Goal: Task Accomplishment & Management: Complete application form

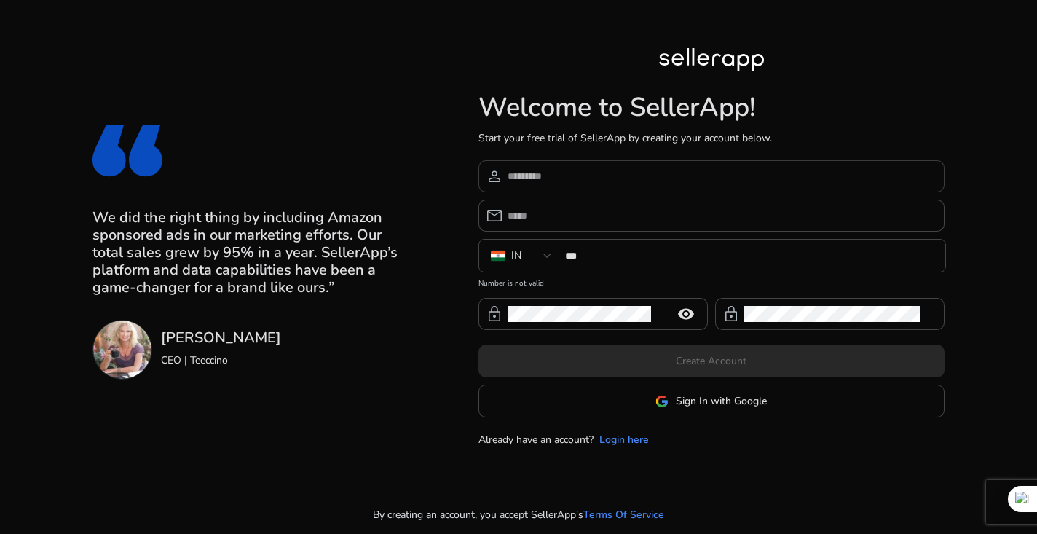
click at [597, 173] on input at bounding box center [720, 176] width 425 height 16
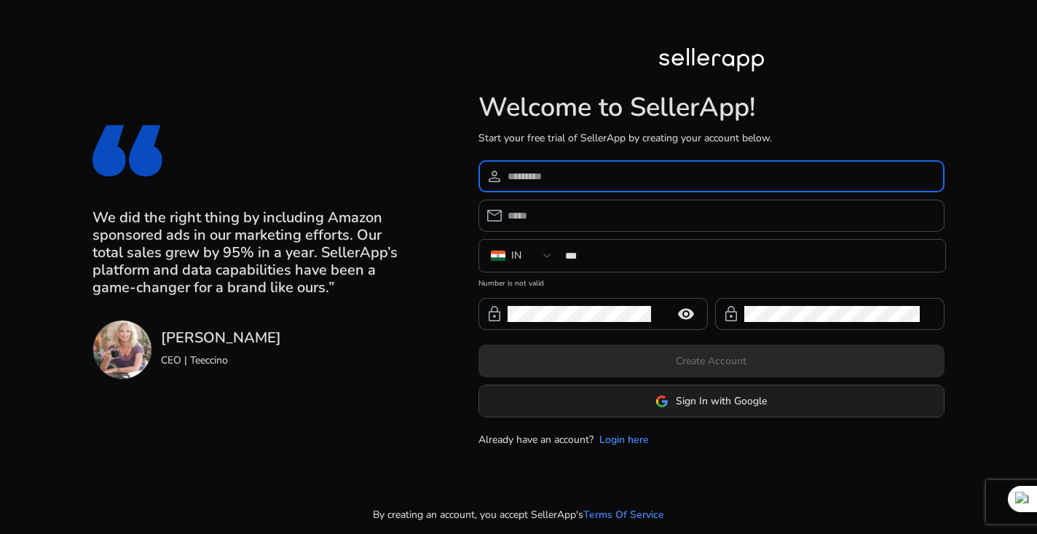
click at [597, 412] on span at bounding box center [711, 401] width 465 height 35
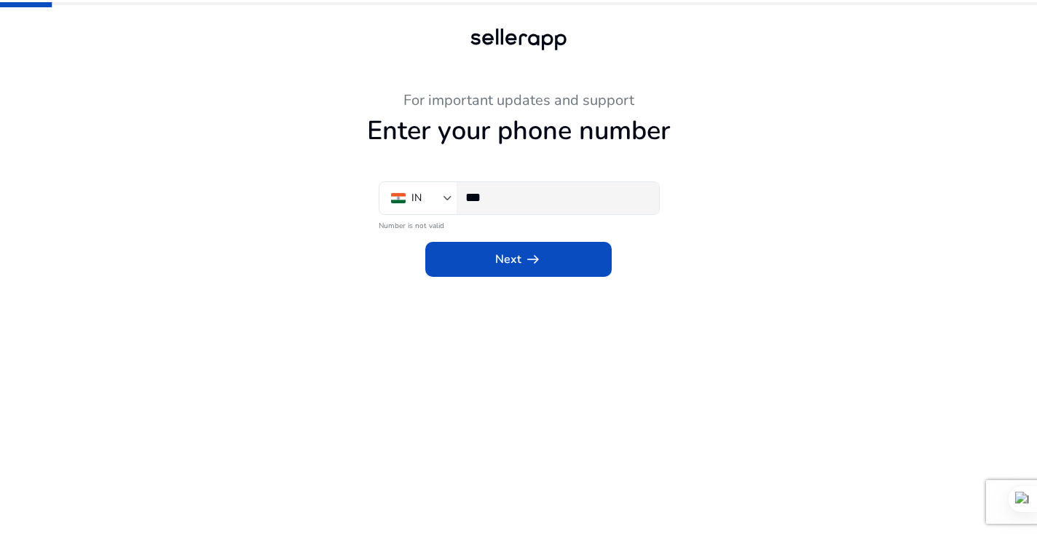
click at [510, 203] on input "***" at bounding box center [556, 197] width 182 height 16
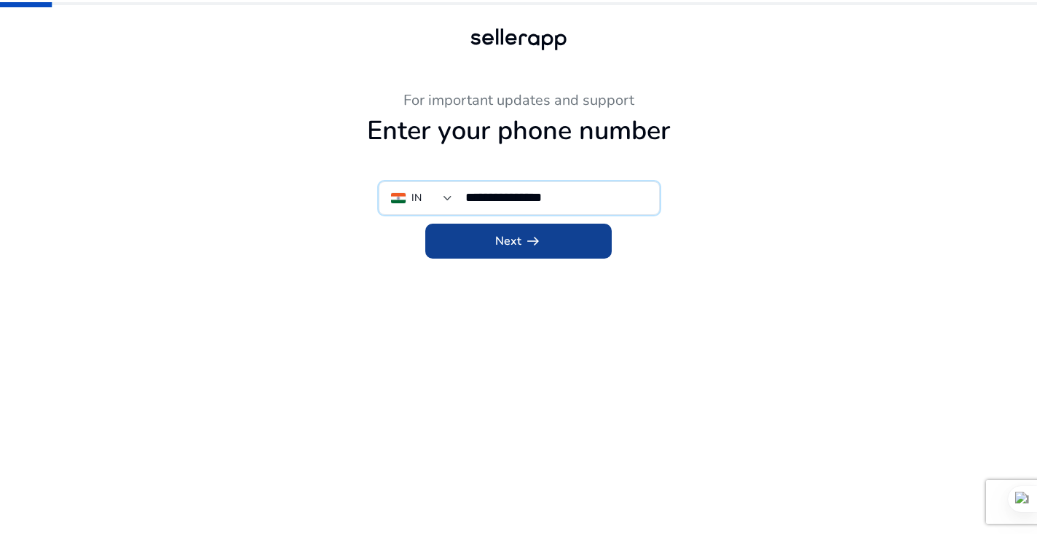
type input "**********"
click at [518, 243] on span "Next arrow_right_alt" at bounding box center [518, 240] width 47 height 17
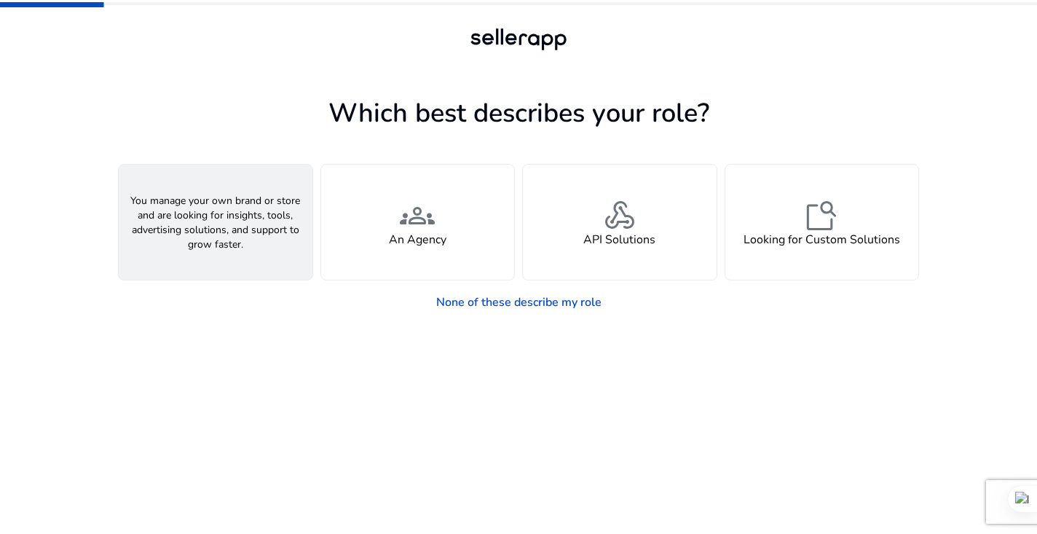
click at [245, 245] on div "person A Seller" at bounding box center [216, 222] width 194 height 115
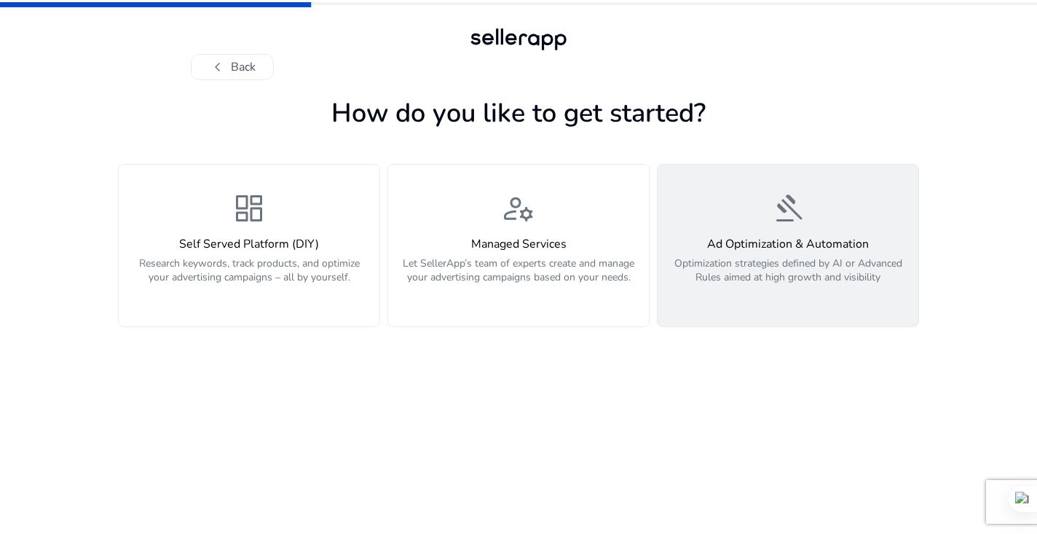
click at [916, 236] on button "gavel Ad Optimization & Automation Optimization strategies defined by AI or Adv…" at bounding box center [788, 245] width 262 height 163
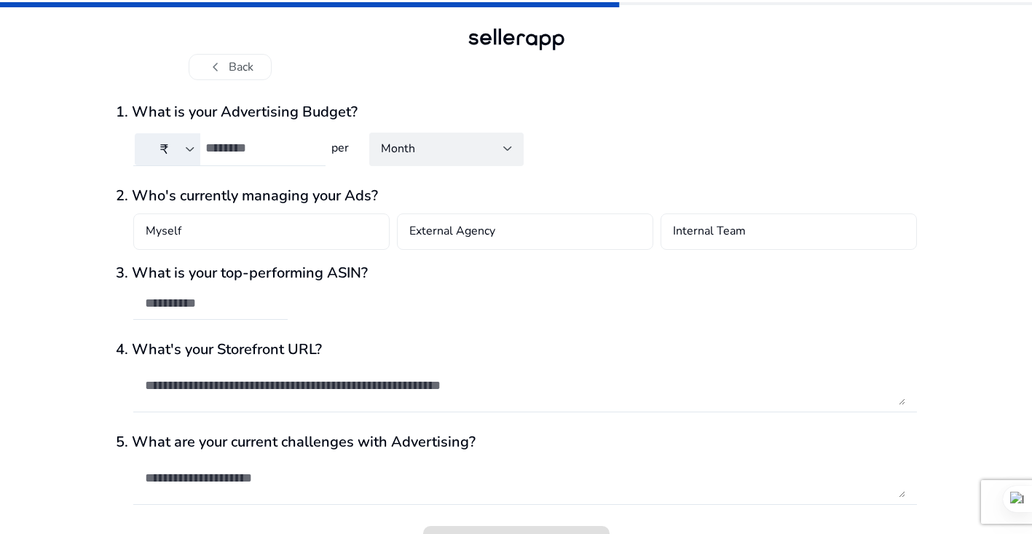
scroll to position [29, 0]
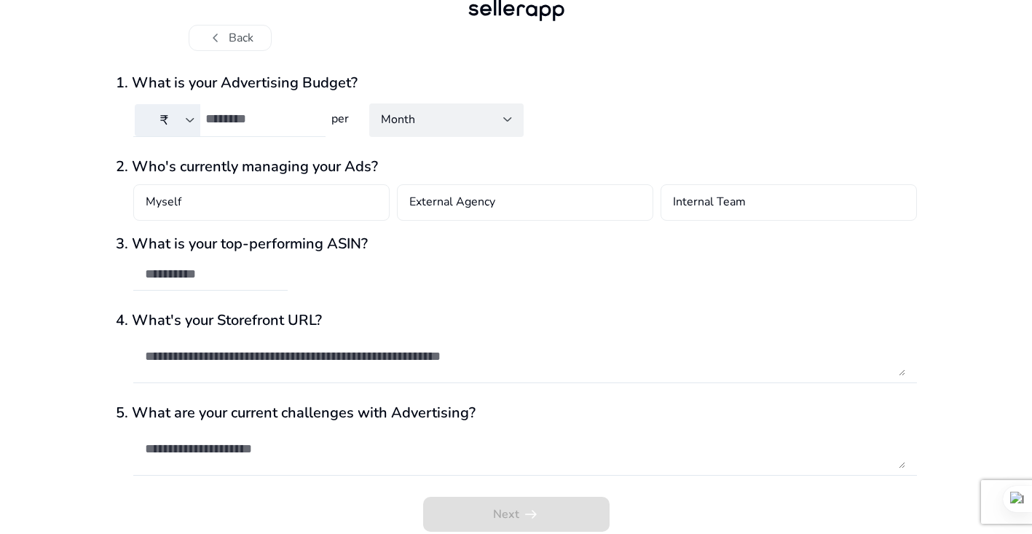
click at [250, 116] on input "number" at bounding box center [259, 119] width 108 height 16
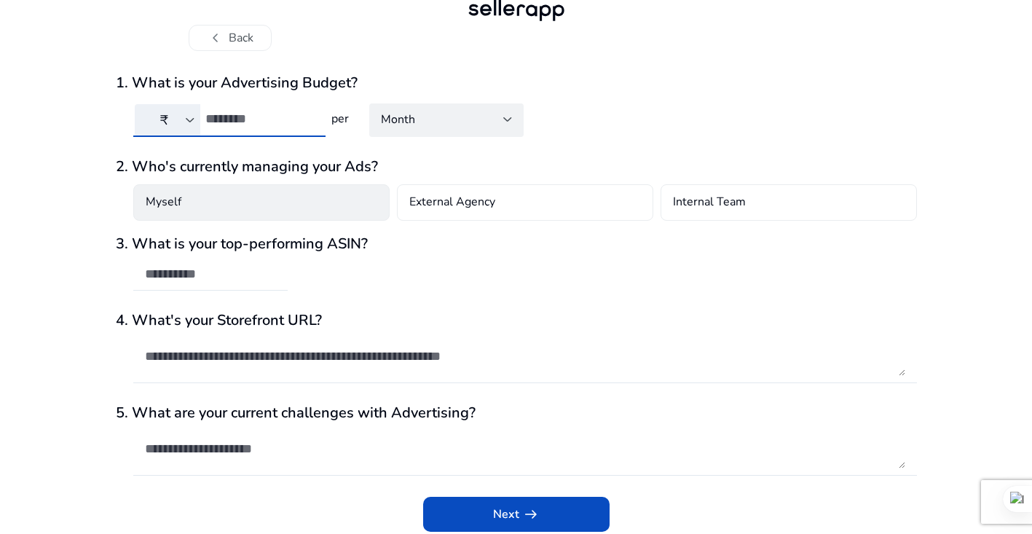
type input "****"
click at [266, 185] on div "Myself" at bounding box center [261, 202] width 256 height 36
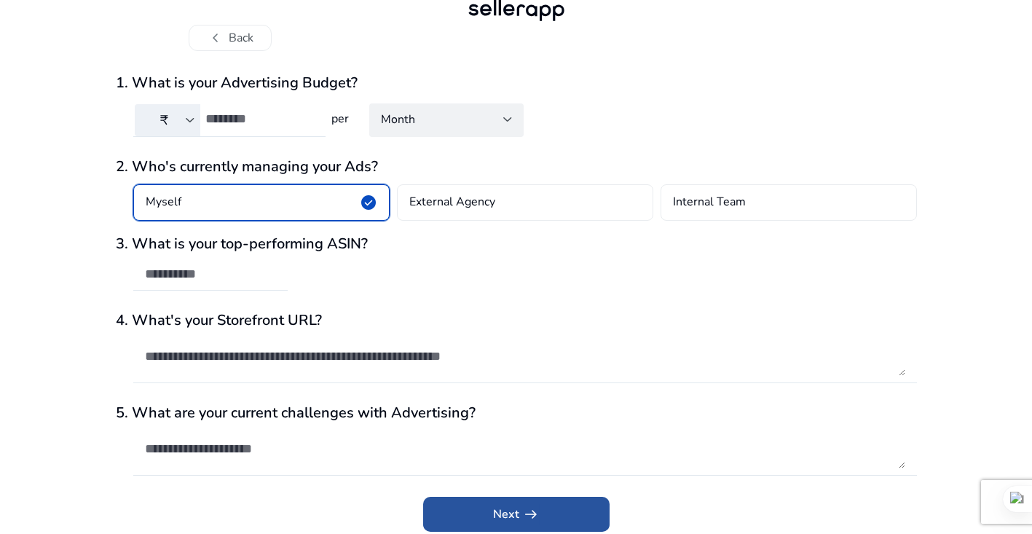
click at [462, 502] on span "submit" at bounding box center [516, 514] width 186 height 35
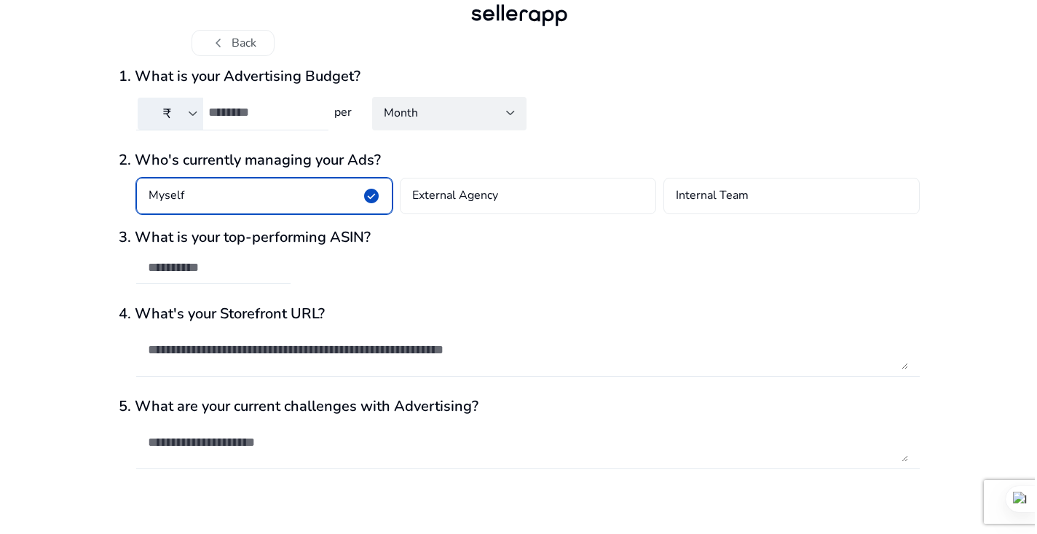
scroll to position [0, 0]
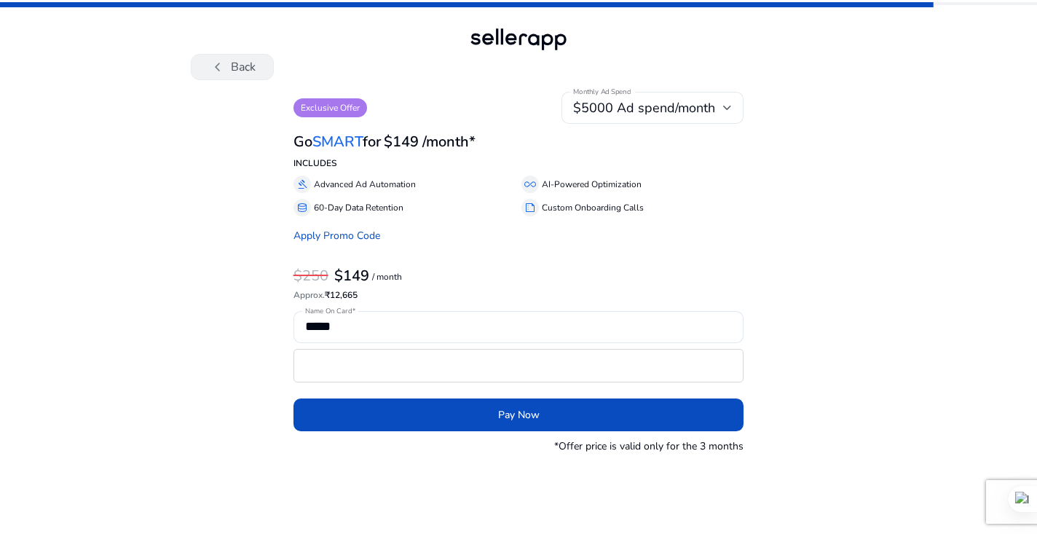
click at [228, 71] on button "chevron_left Back" at bounding box center [232, 67] width 83 height 26
click at [223, 70] on span "chevron_left" at bounding box center [217, 66] width 17 height 17
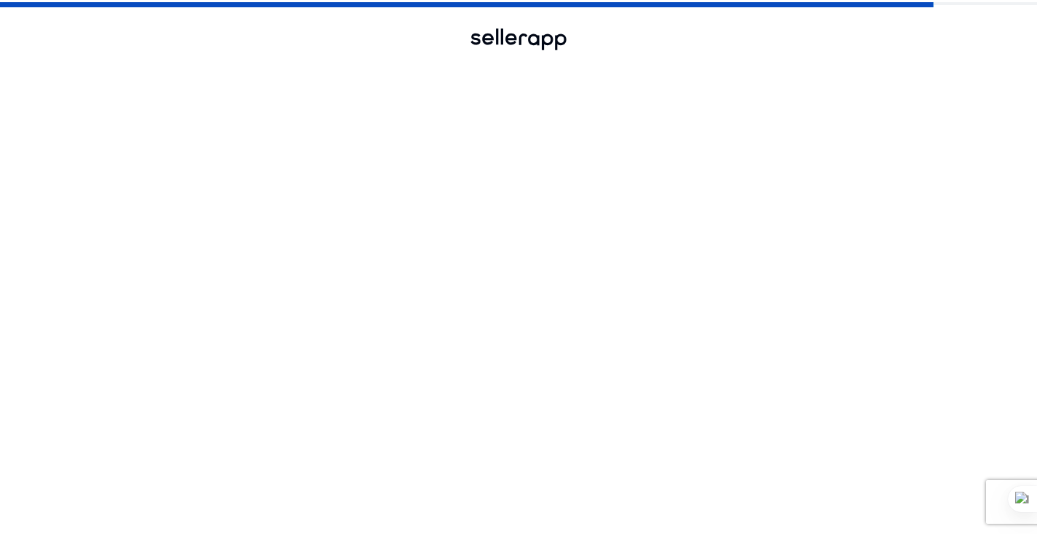
click at [223, 70] on span "chevron_left" at bounding box center [217, 66] width 17 height 17
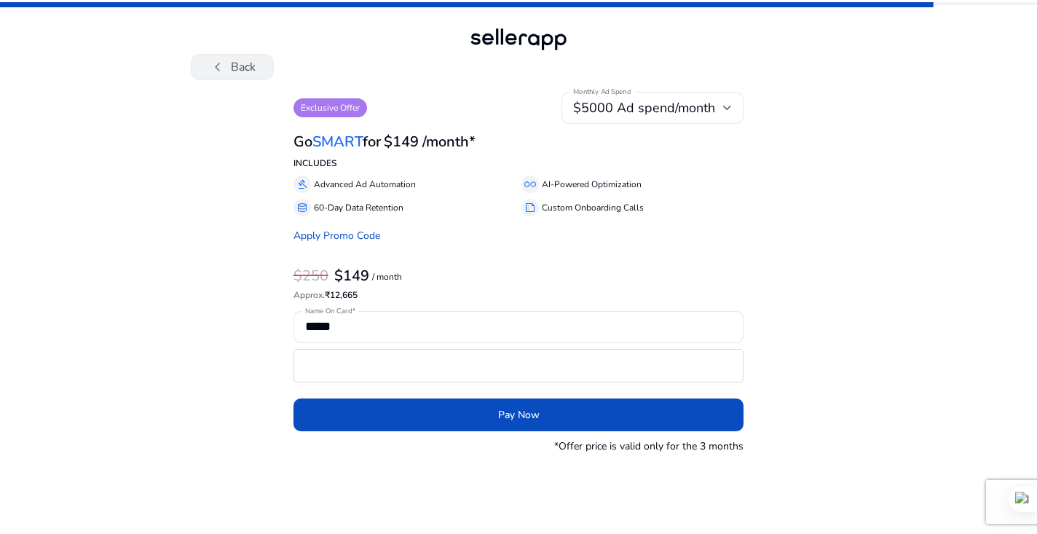
click at [224, 63] on span "chevron_left" at bounding box center [217, 66] width 17 height 17
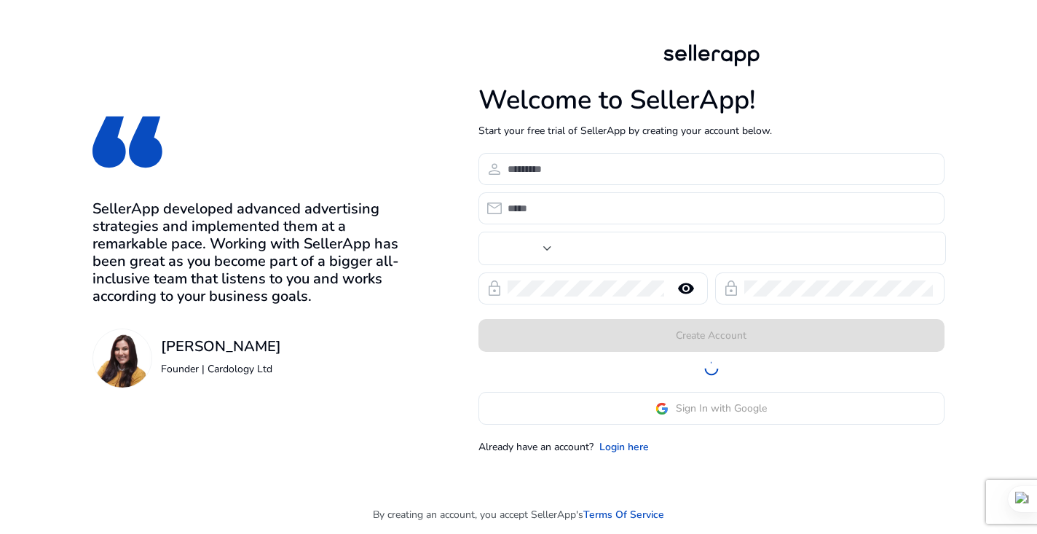
type input "***"
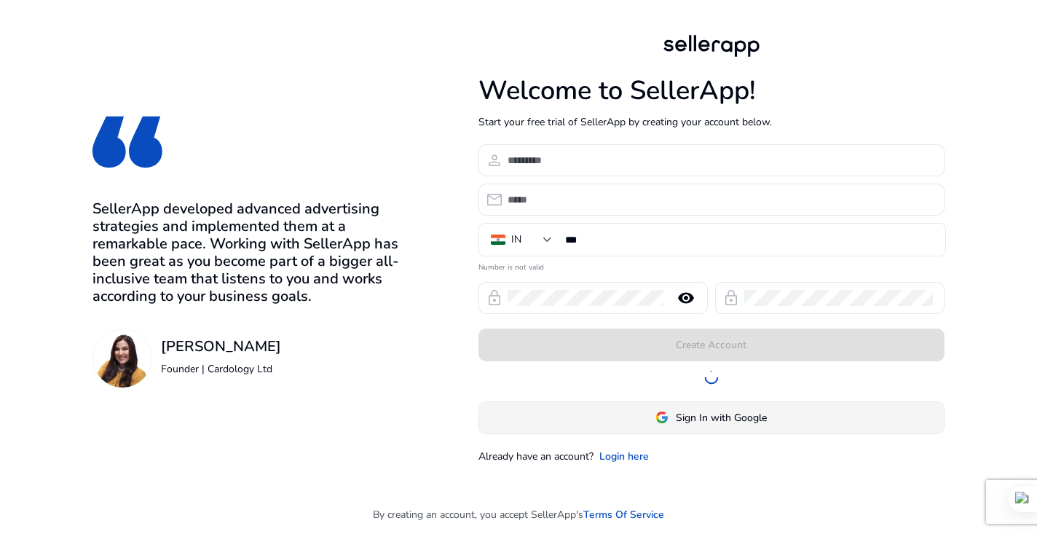
click at [652, 427] on span at bounding box center [711, 417] width 465 height 35
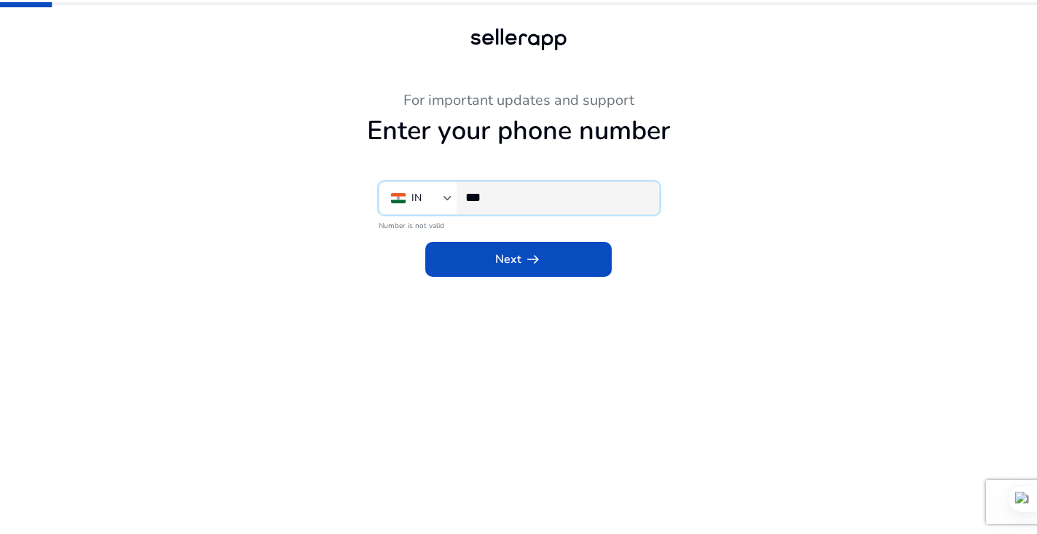
click at [536, 200] on input "***" at bounding box center [556, 197] width 182 height 16
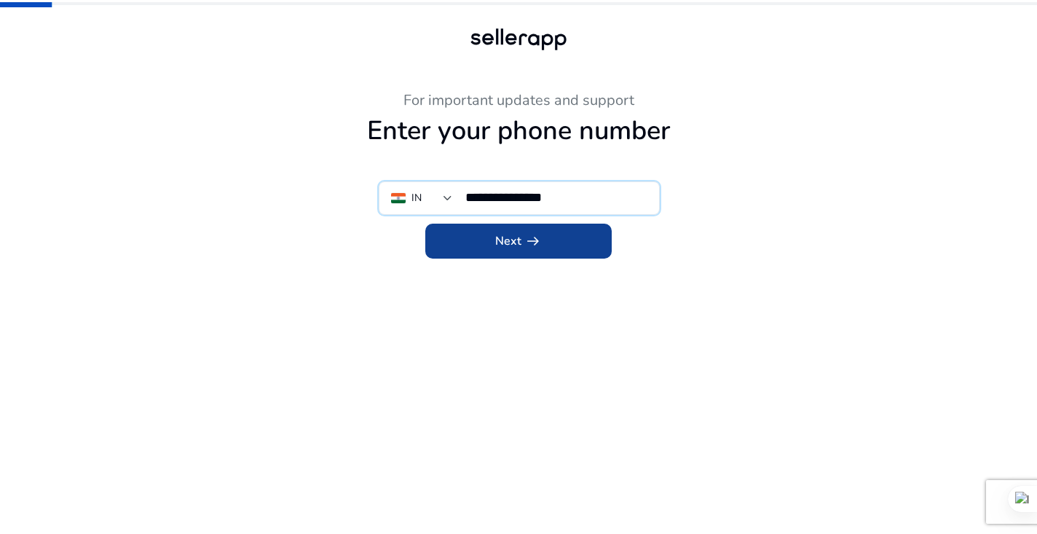
type input "**********"
click at [540, 236] on span "arrow_right_alt" at bounding box center [532, 240] width 17 height 17
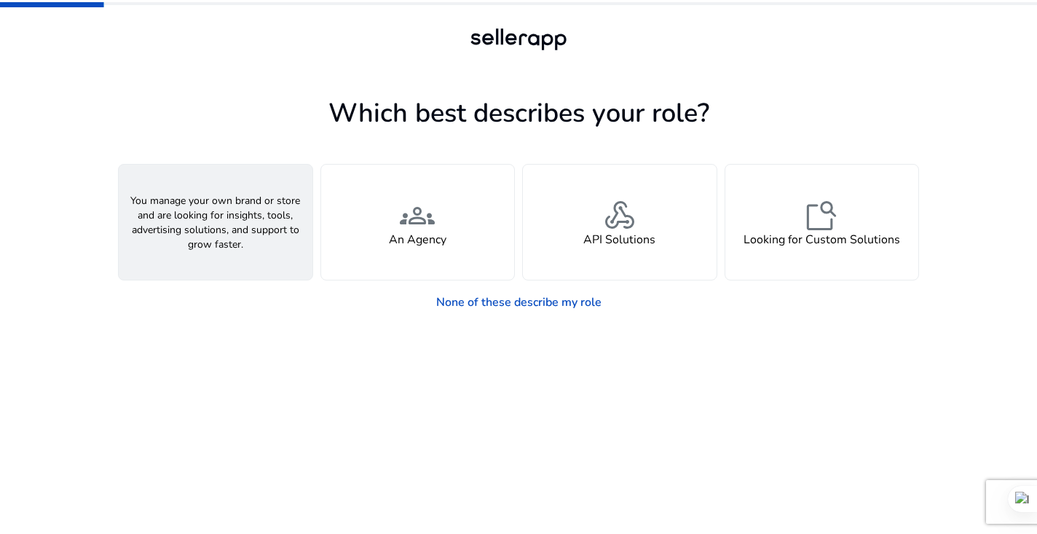
click at [199, 253] on div "person A Seller" at bounding box center [216, 222] width 194 height 115
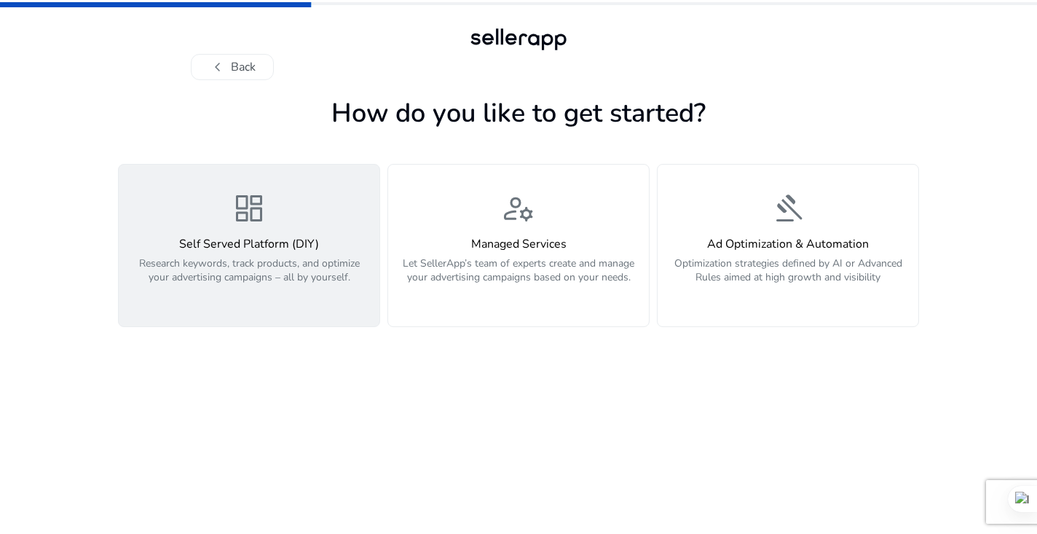
click at [272, 272] on p "Research keywords, track products, and optimize your advertising campaigns – al…" at bounding box center [248, 278] width 243 height 44
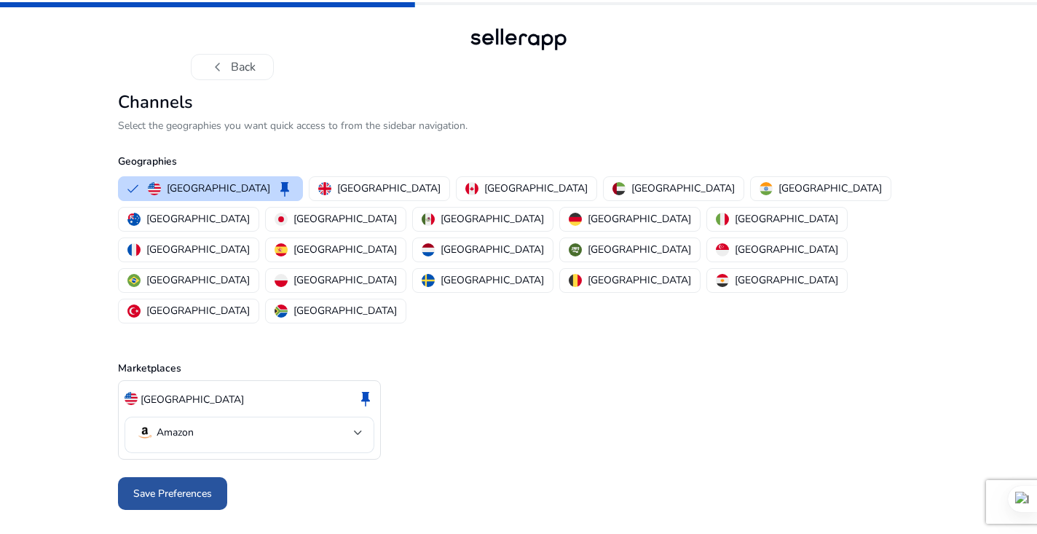
click at [211, 486] on span "Save Preferences" at bounding box center [172, 493] width 79 height 15
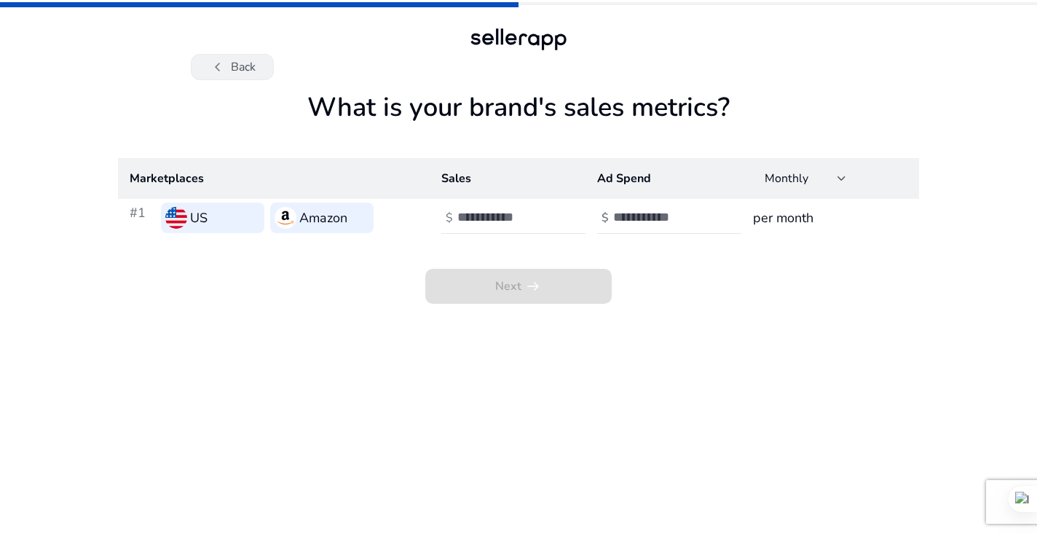
click at [226, 63] on span "chevron_left" at bounding box center [217, 66] width 17 height 17
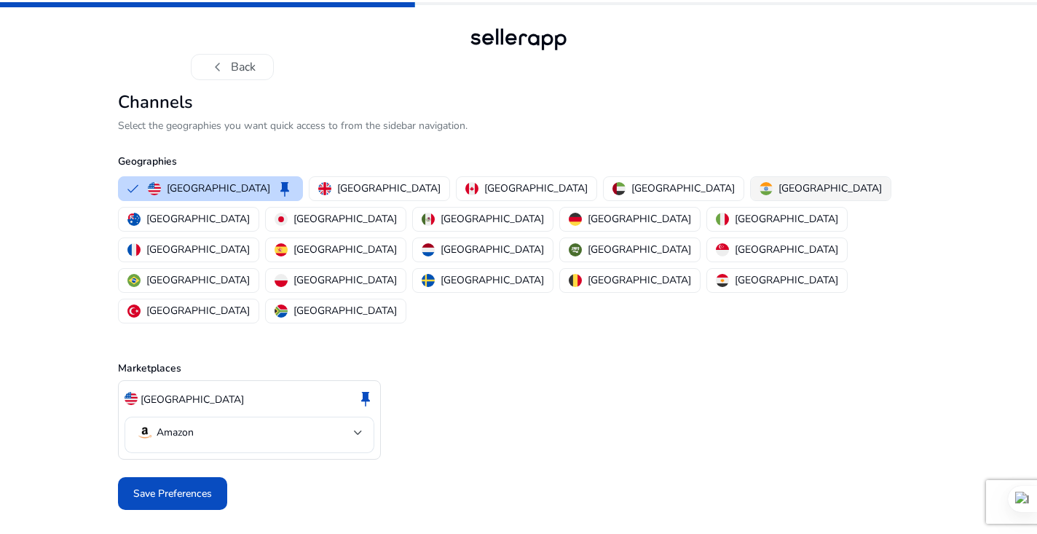
click at [759, 194] on div "India" at bounding box center [820, 188] width 122 height 15
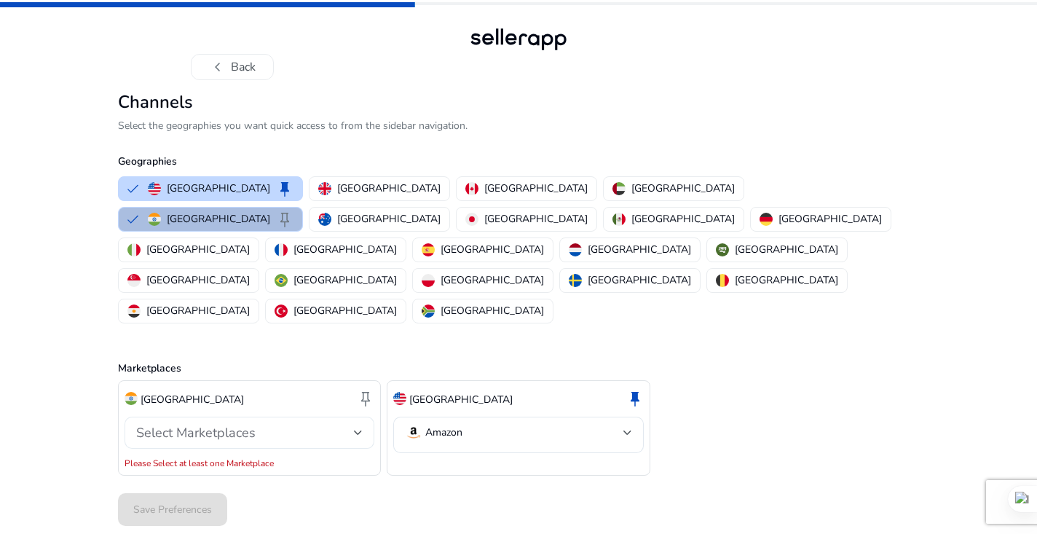
click at [254, 425] on div "Select Marketplaces" at bounding box center [245, 433] width 218 height 16
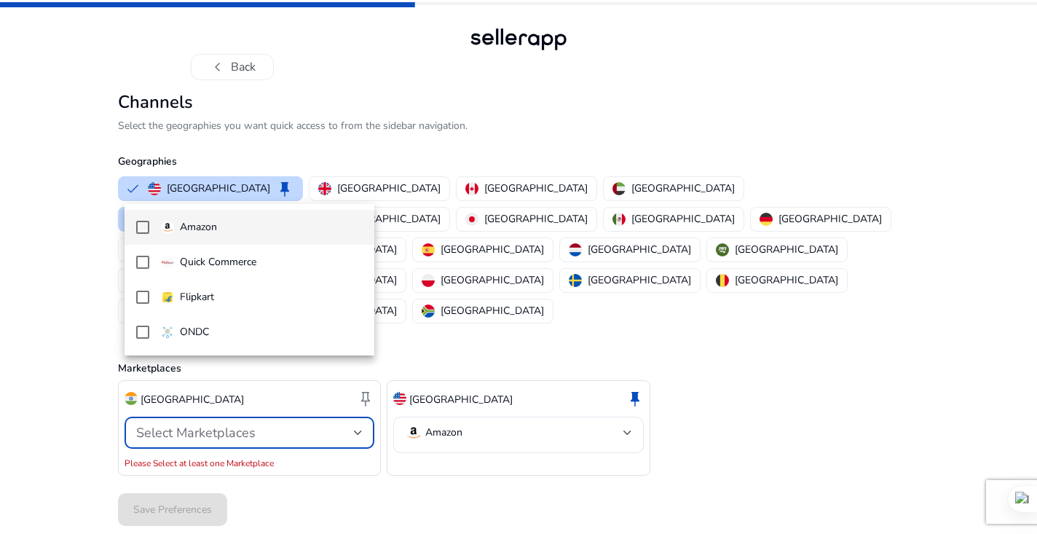
click at [227, 224] on span "Amazon" at bounding box center [262, 227] width 202 height 16
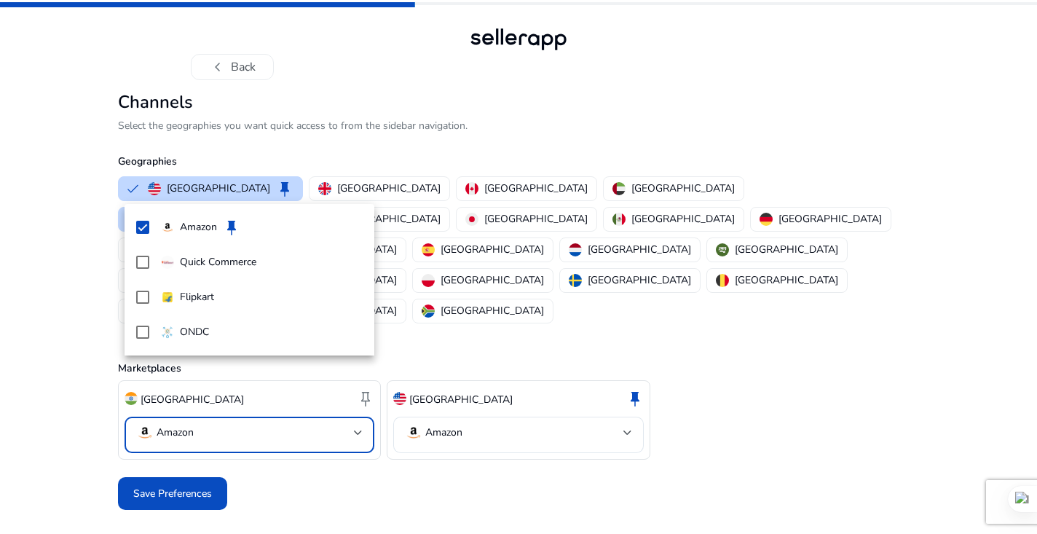
click at [435, 377] on div at bounding box center [518, 267] width 1037 height 534
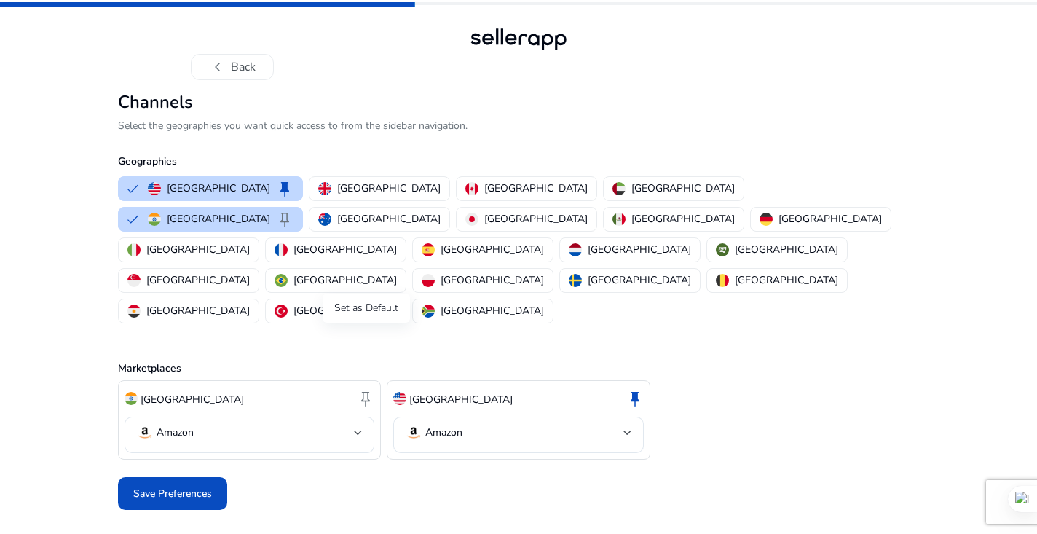
click at [372, 390] on span "keep" at bounding box center [365, 398] width 17 height 17
click at [180, 486] on span "Save Preferences" at bounding box center [172, 493] width 79 height 15
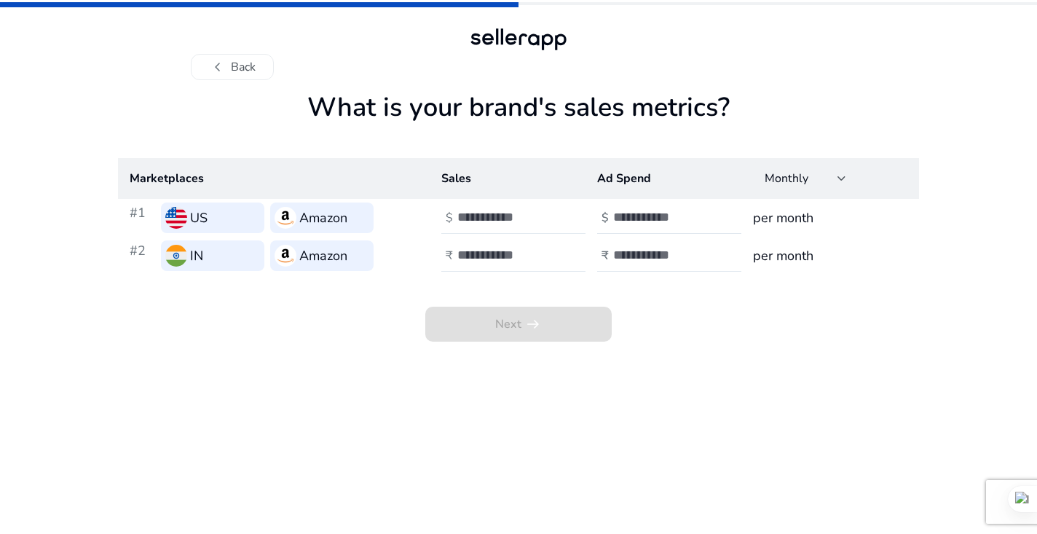
click at [503, 223] on input "number" at bounding box center [506, 217] width 98 height 16
click at [493, 256] on input "number" at bounding box center [506, 255] width 98 height 16
type input "***"
click at [669, 253] on input "number" at bounding box center [662, 255] width 98 height 16
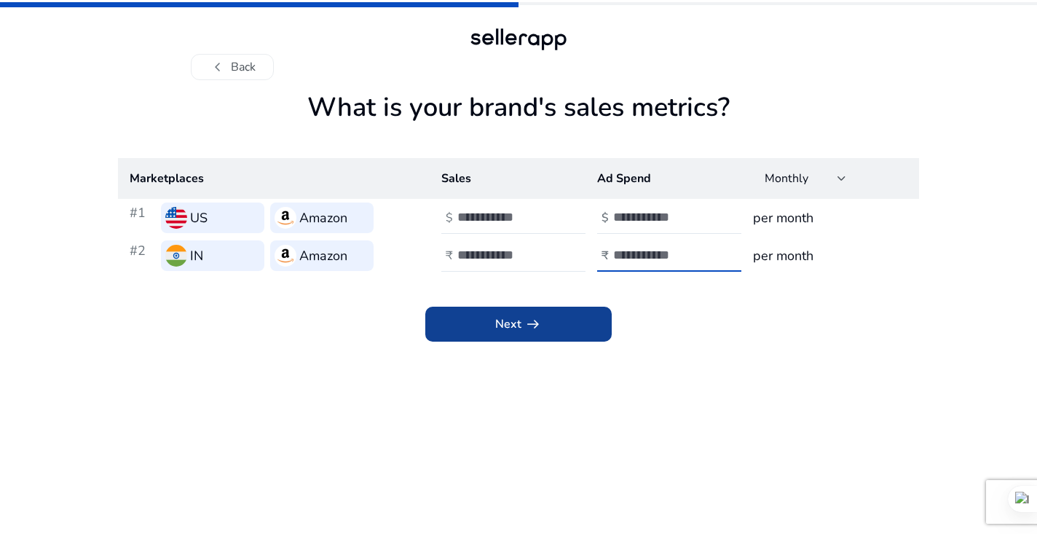
type input "***"
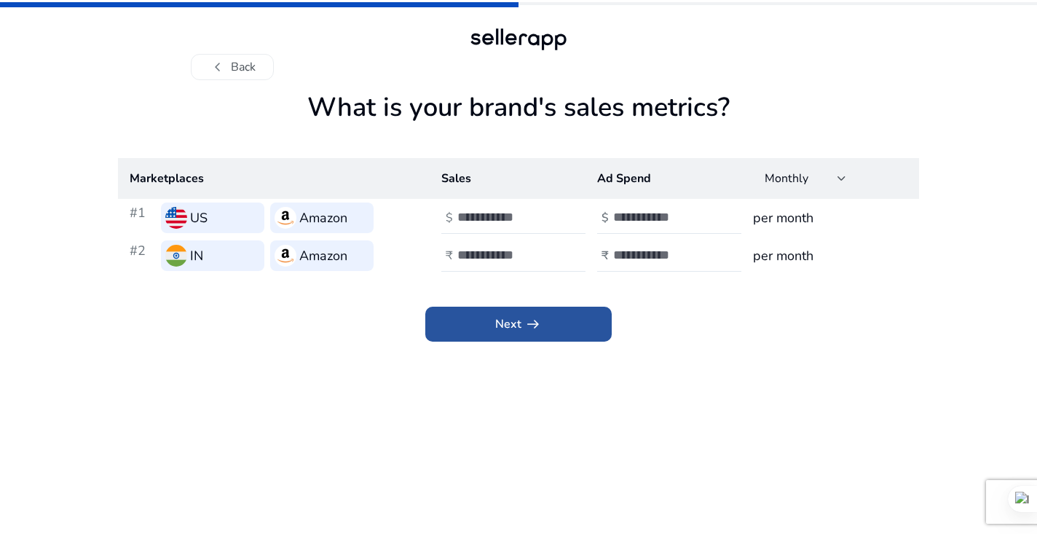
click at [574, 324] on span at bounding box center [518, 324] width 186 height 35
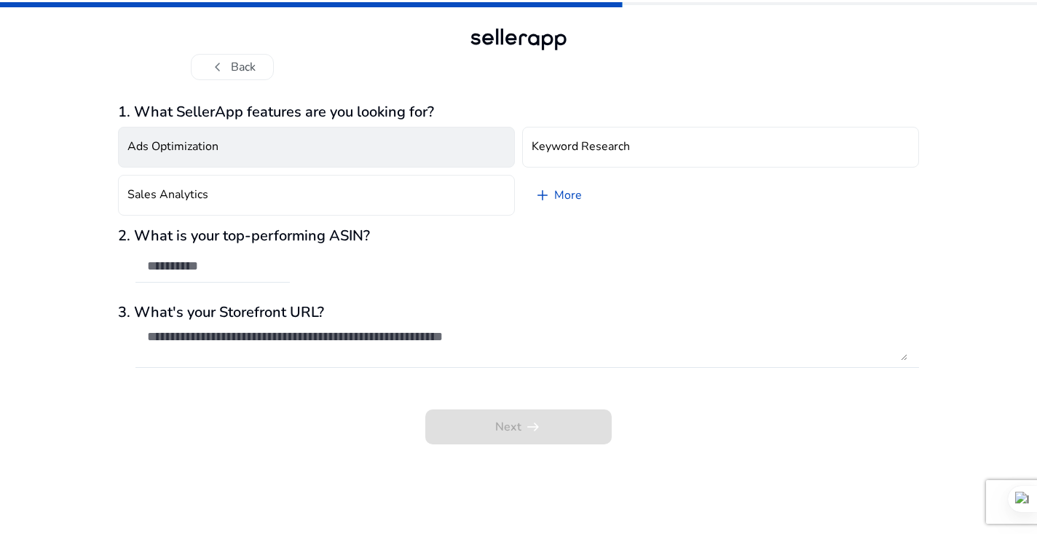
click at [392, 146] on button "Ads Optimization" at bounding box center [316, 147] width 397 height 41
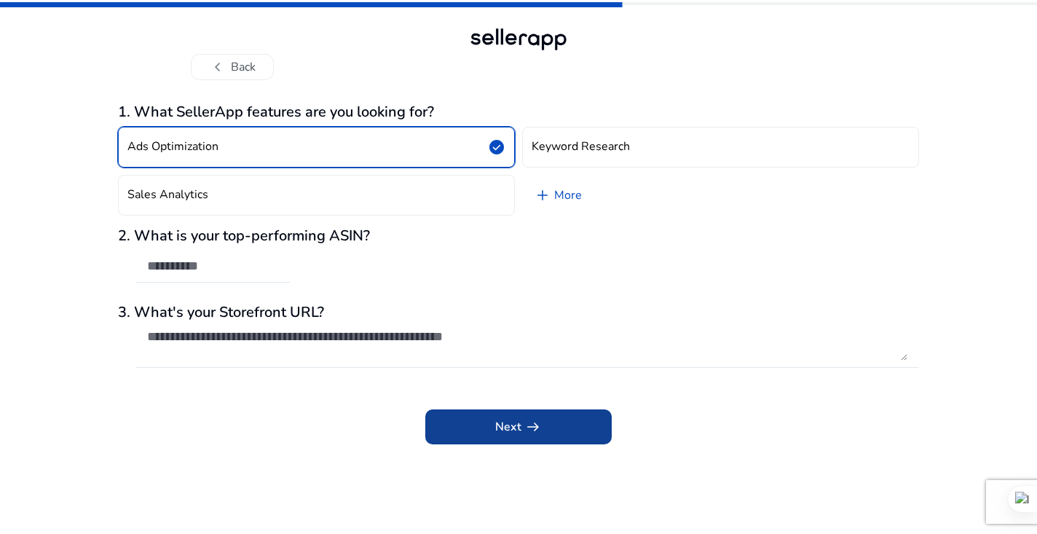
click at [549, 437] on span at bounding box center [518, 426] width 186 height 35
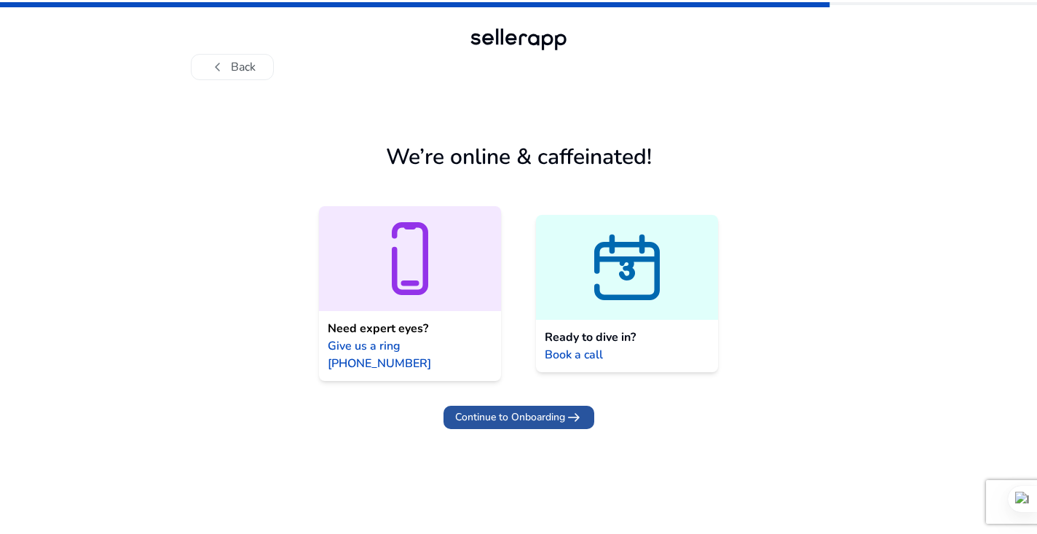
click at [534, 409] on span "Continue to Onboarding" at bounding box center [510, 416] width 110 height 15
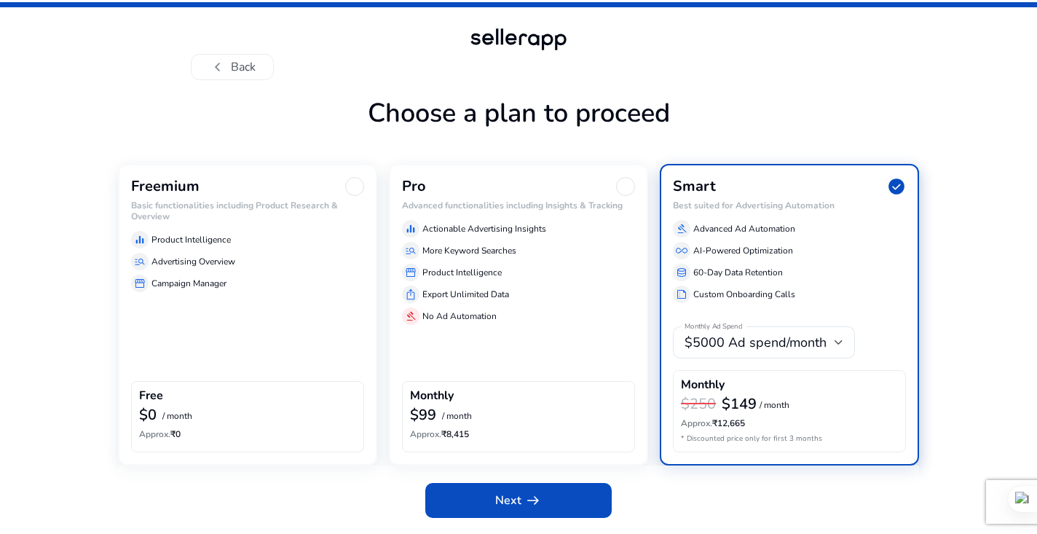
click at [316, 318] on div "Freemium Basic functionalities including Product Research & Overview equalizer …" at bounding box center [247, 314] width 259 height 301
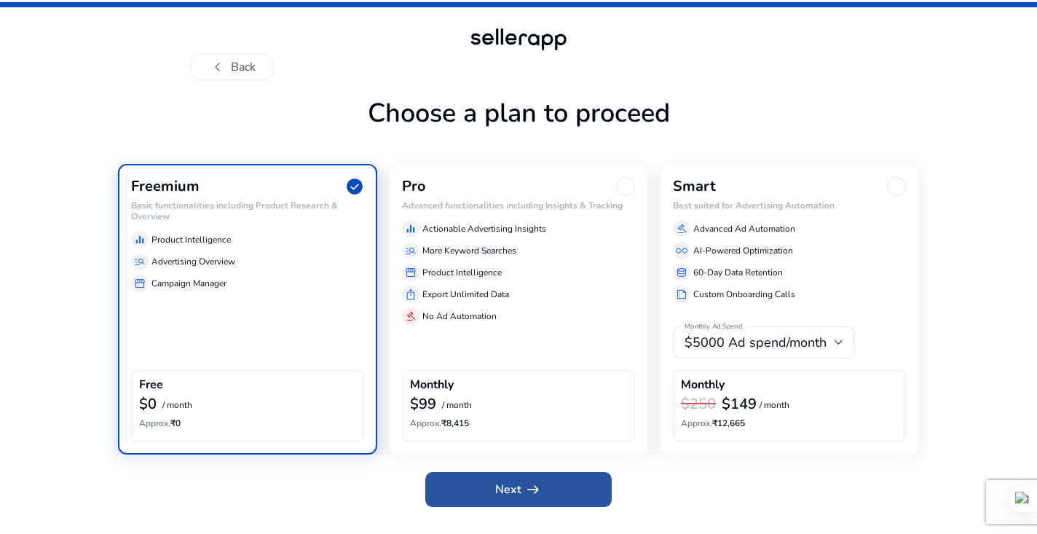
click at [522, 494] on app-icon "arrow_right_alt" at bounding box center [531, 489] width 20 height 17
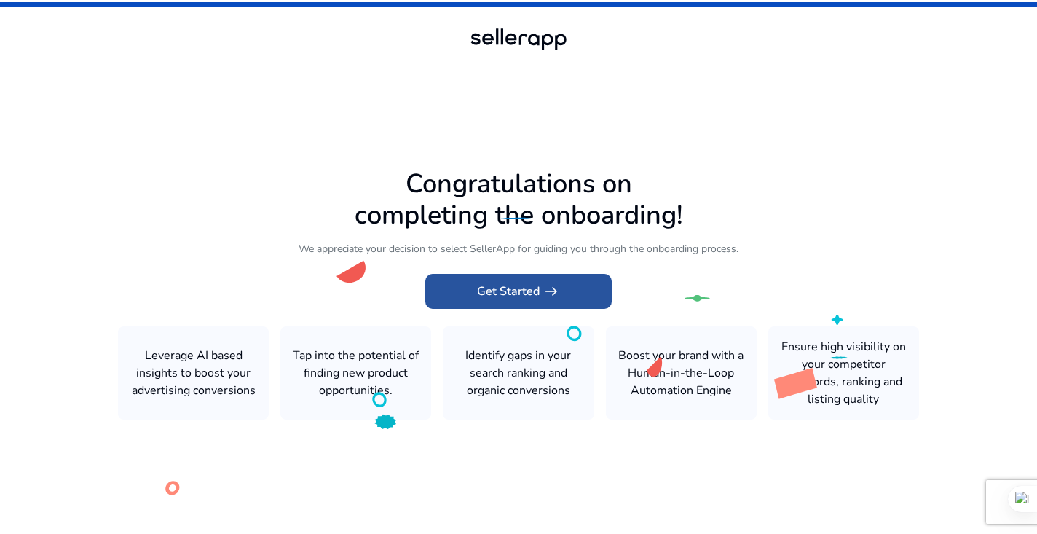
click at [481, 285] on span "Get Started arrow_right_alt" at bounding box center [518, 291] width 83 height 17
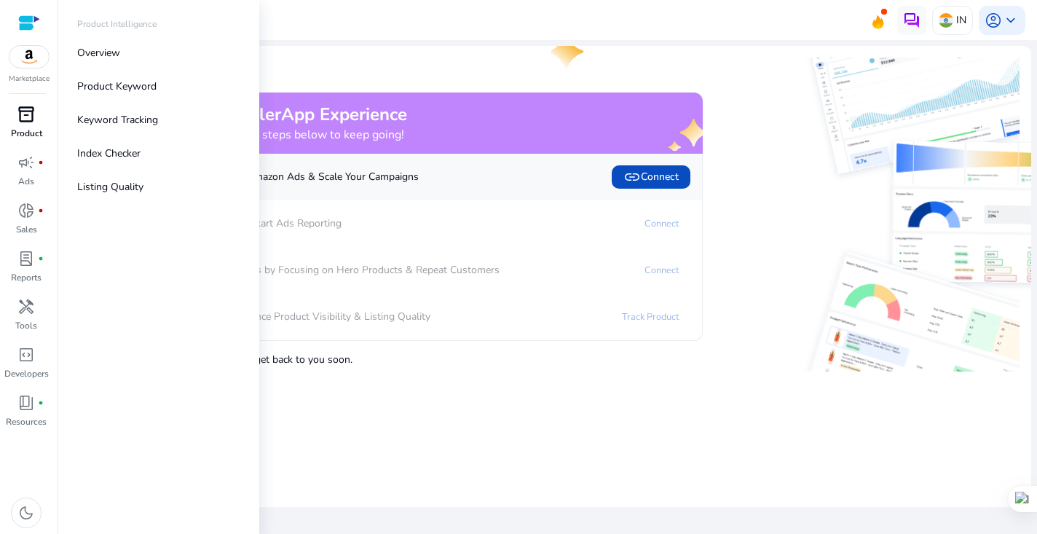
click at [35, 128] on p "Product" at bounding box center [26, 133] width 31 height 13
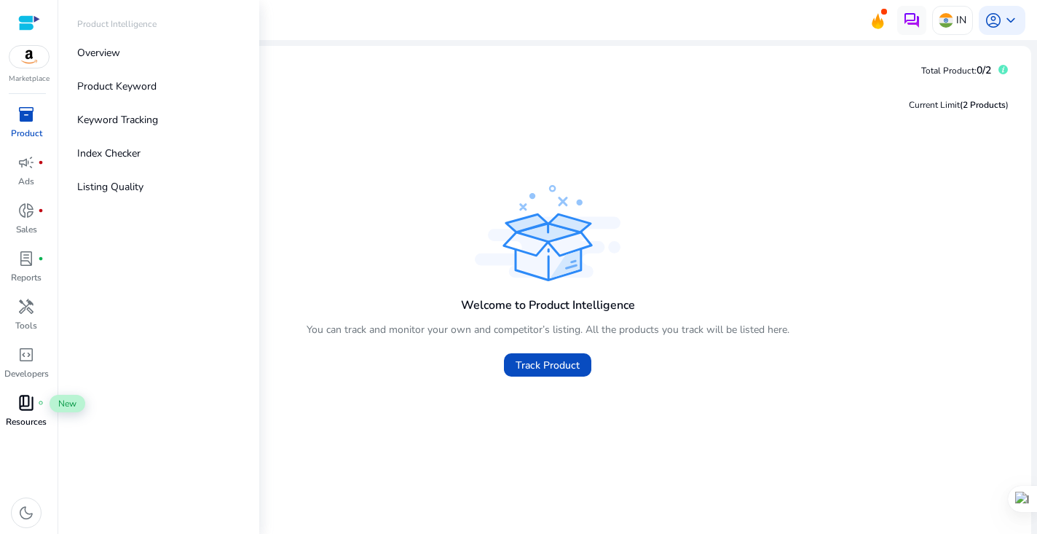
click at [29, 411] on span "book_4" at bounding box center [25, 402] width 17 height 17
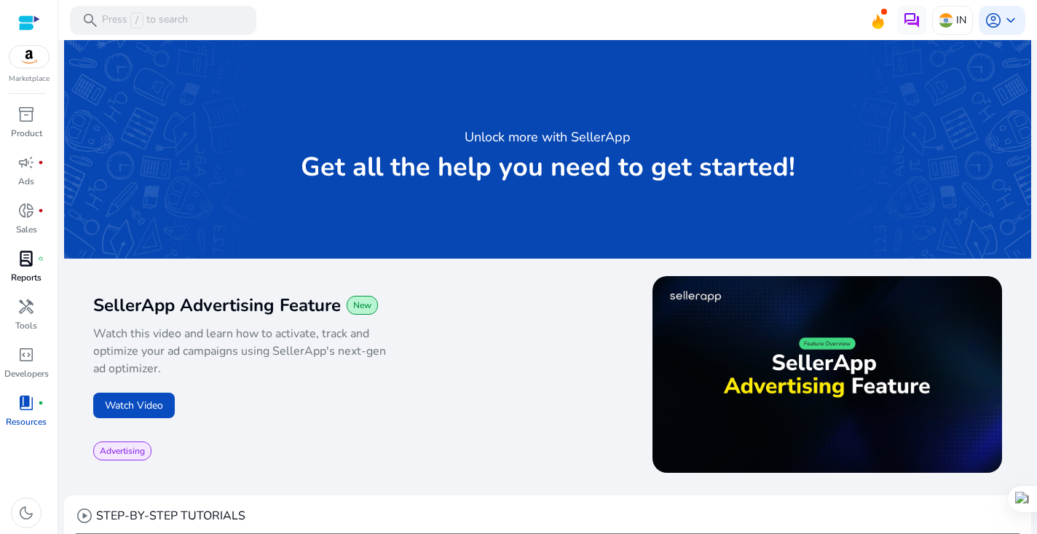
click at [36, 277] on p "Reports" at bounding box center [26, 277] width 31 height 13
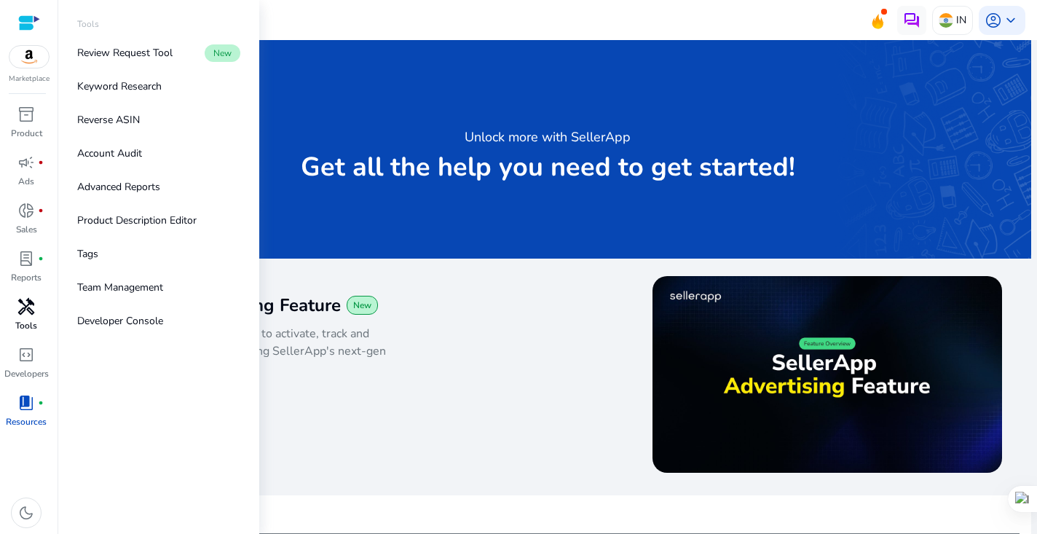
click at [31, 307] on span "handyman" at bounding box center [25, 306] width 17 height 17
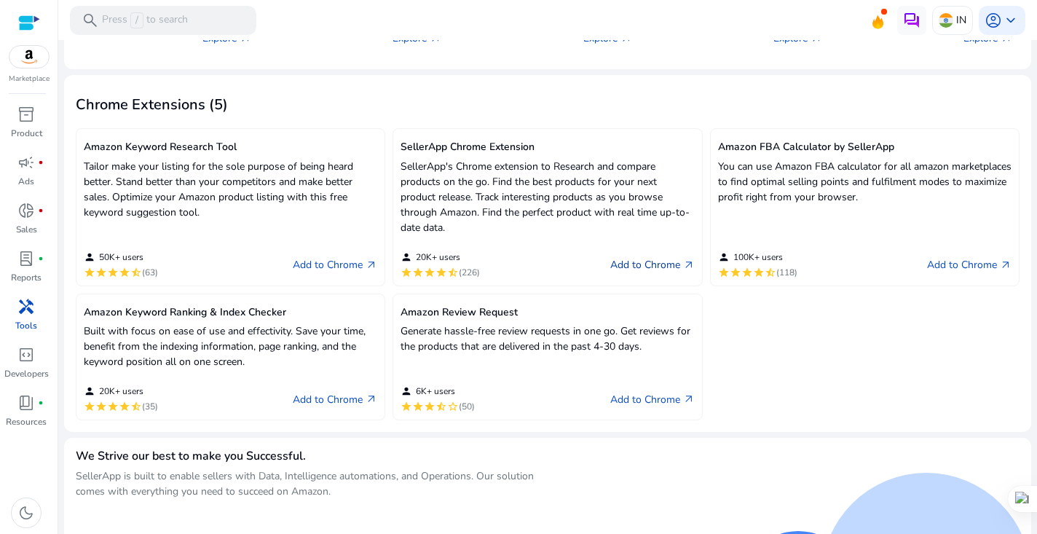
click at [659, 274] on link "Add to Chrome arrow_outward" at bounding box center [652, 264] width 84 height 17
